Goal: Information Seeking & Learning: Learn about a topic

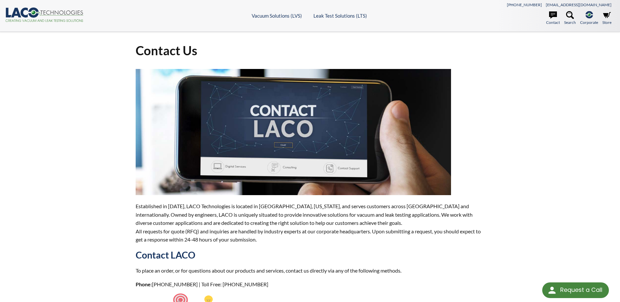
select select "Language Translate Widget"
click at [571, 16] on icon at bounding box center [570, 15] width 8 height 8
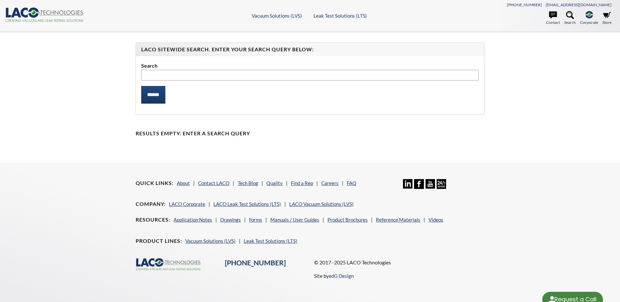
select select "Language Translate Widget"
type input "**********"
click at [141, 86] on input "******" at bounding box center [153, 95] width 24 height 18
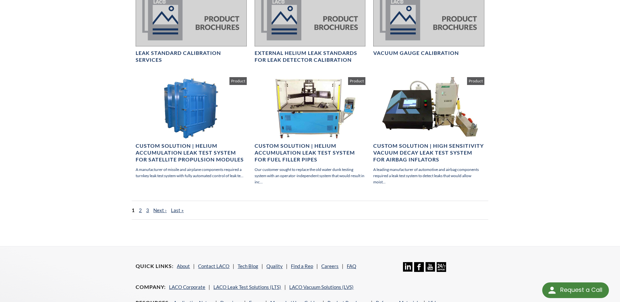
scroll to position [387, 0]
click at [158, 207] on link "Next ›" at bounding box center [159, 210] width 13 height 6
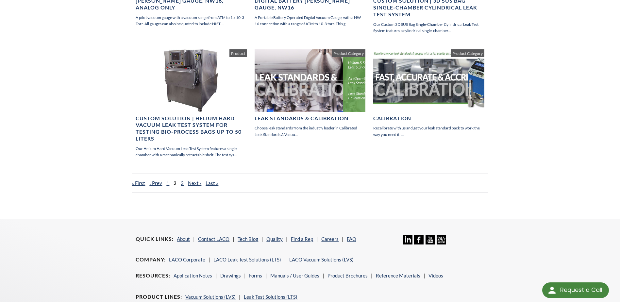
scroll to position [433, 0]
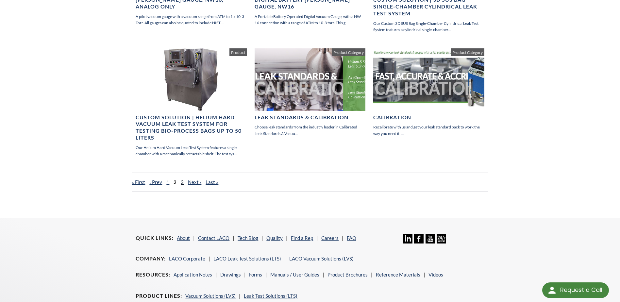
click at [181, 185] on link "3" at bounding box center [182, 182] width 3 height 6
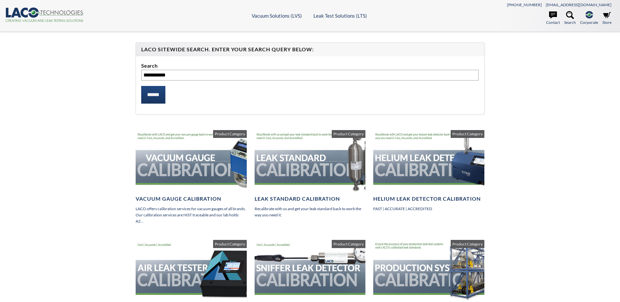
select select "Language Translate Widget"
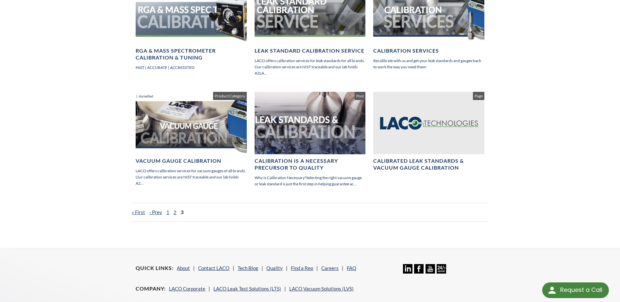
scroll to position [363, 0]
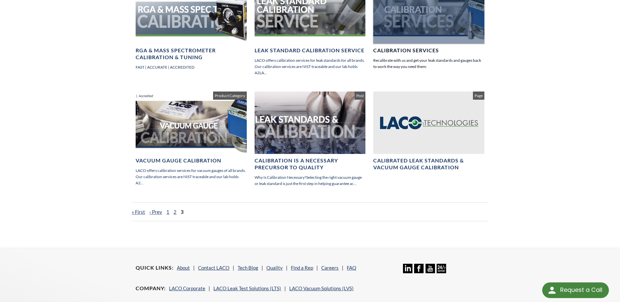
click at [416, 49] on h4 "Calibration Services" at bounding box center [428, 50] width 111 height 7
